Goal: Check status: Check status

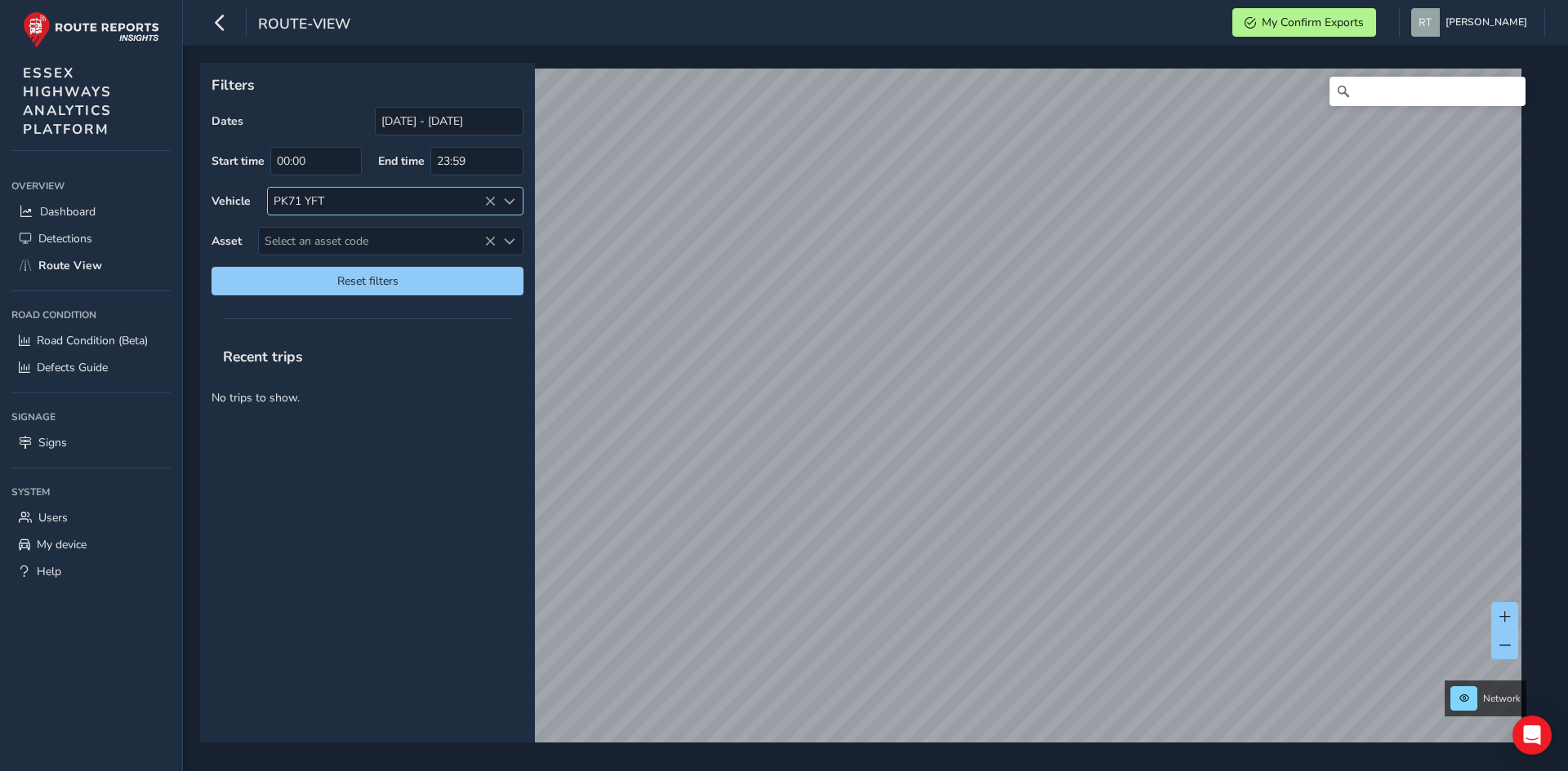
click at [485, 200] on icon at bounding box center [490, 202] width 12 height 12
